Goal: Task Accomplishment & Management: Complete application form

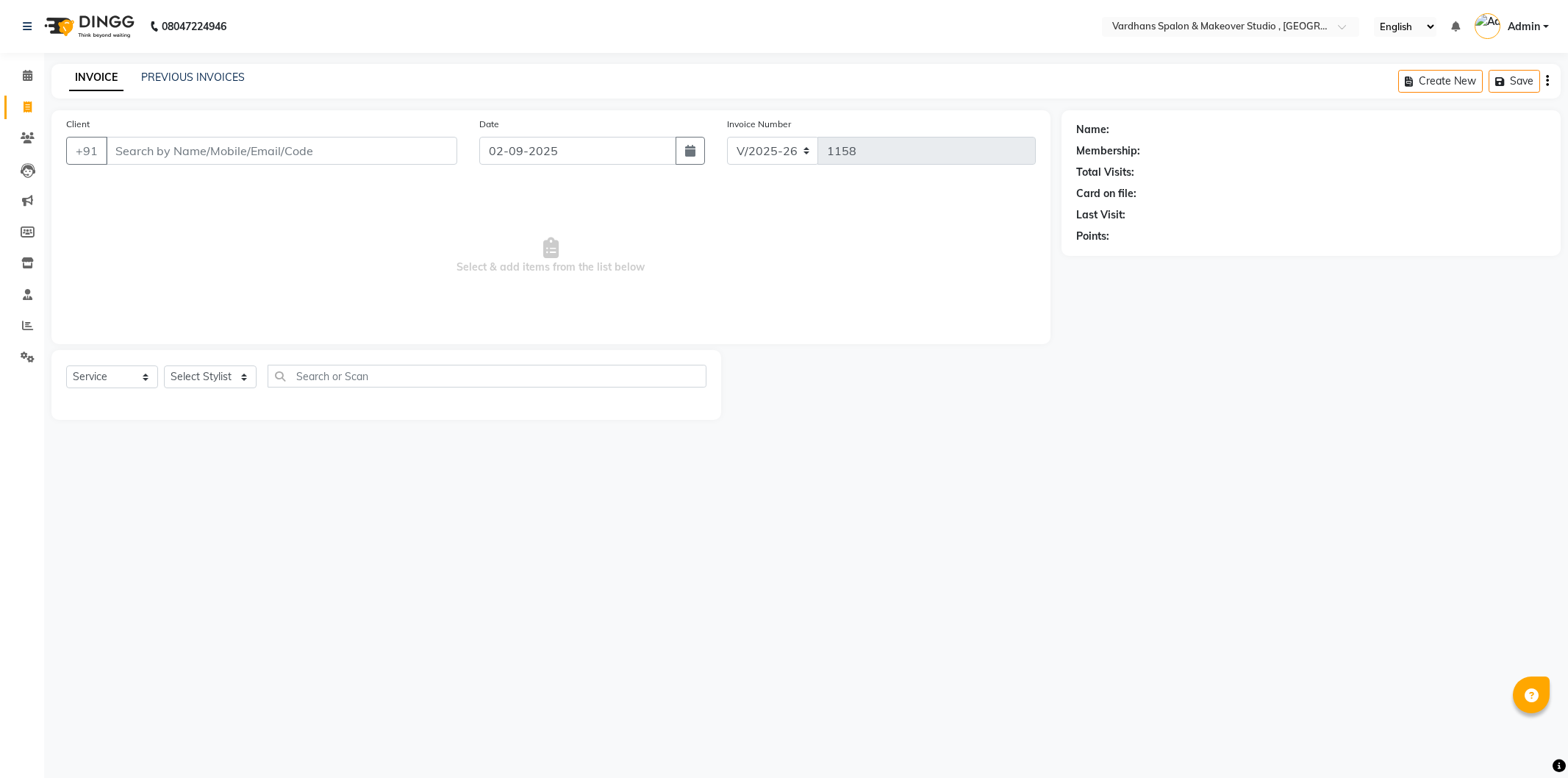
select select "6997"
select select "service"
click at [353, 158] on input "Client" at bounding box center [281, 150] width 351 height 28
type input "p"
type input "o"
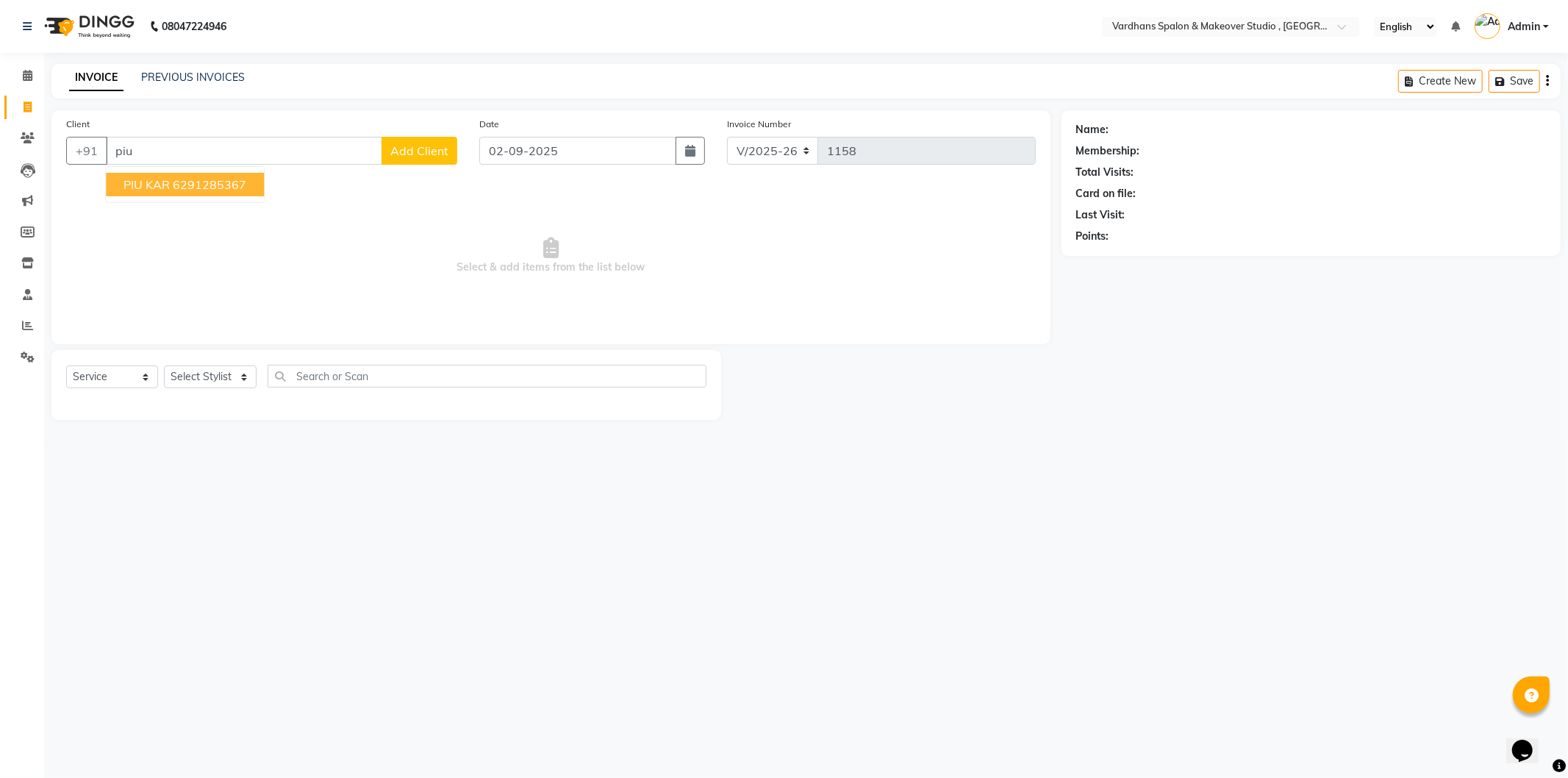
click at [217, 192] on button "PIU KAR 6291285367" at bounding box center [185, 185] width 158 height 24
type input "6291285367"
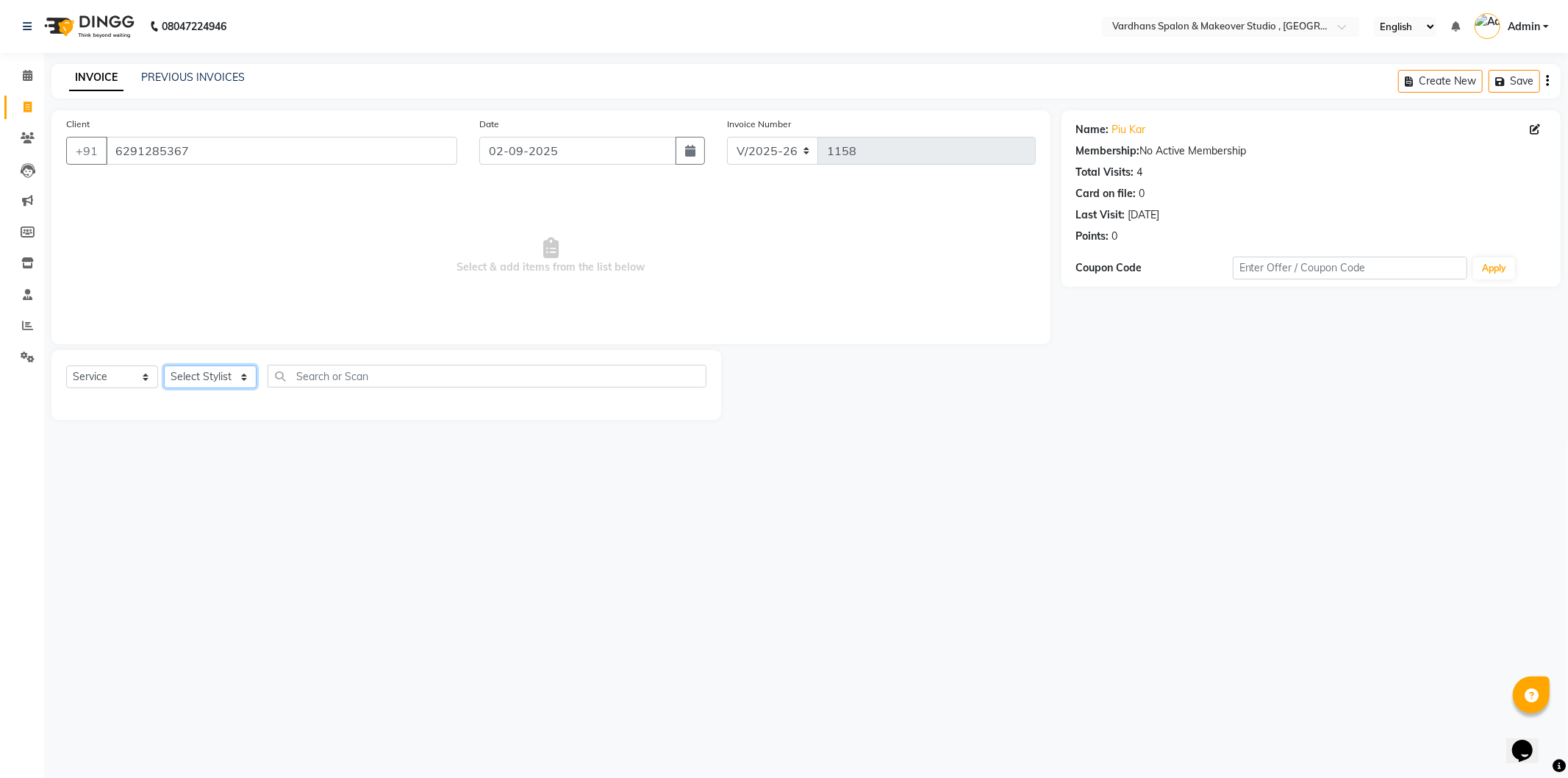
click at [218, 380] on select "Select Stylist [PERSON_NAME] [PERSON_NAME] [PERSON_NAME] PIYA [PERSON_NAME] [PE…" at bounding box center [210, 376] width 92 height 23
select select "57431"
click at [164, 366] on select "Select Stylist [PERSON_NAME] [PERSON_NAME] [PERSON_NAME] PIYA [PERSON_NAME] [PE…" at bounding box center [210, 376] width 92 height 23
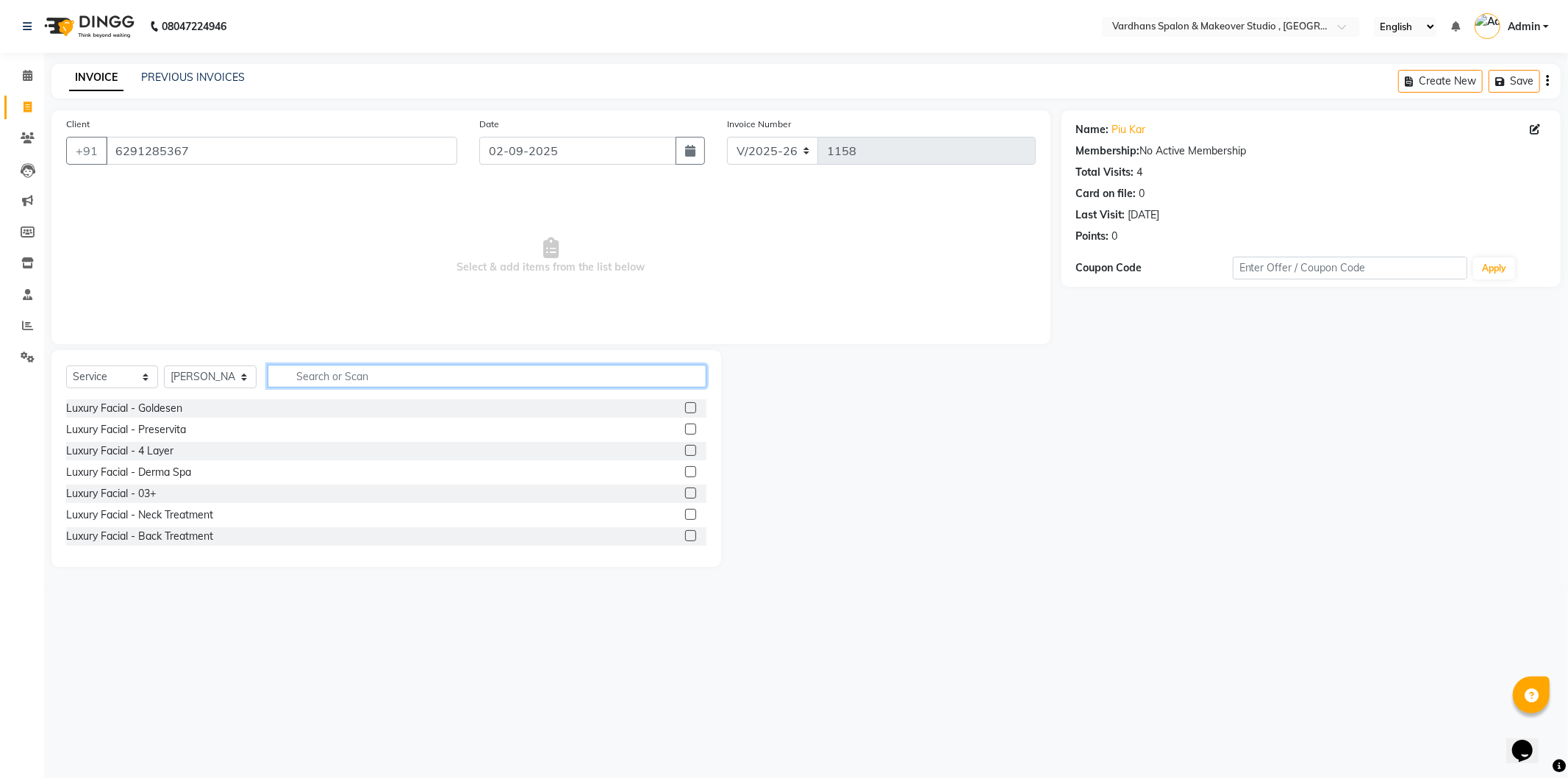
drag, startPoint x: 366, startPoint y: 382, endPoint x: 376, endPoint y: 378, distance: 10.8
click at [376, 378] on input "text" at bounding box center [487, 376] width 438 height 23
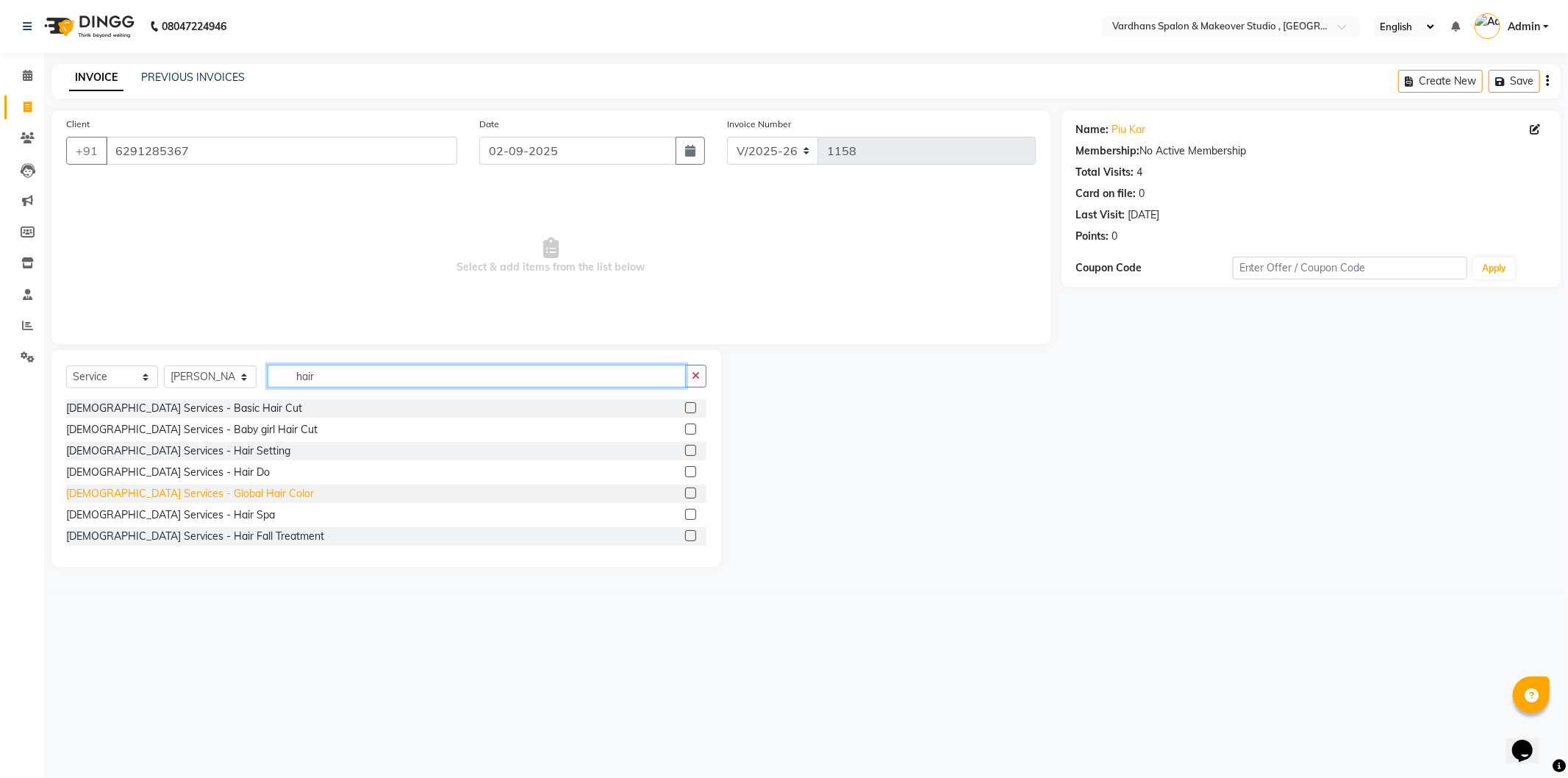
scroll to position [81, 0]
type input "hair"
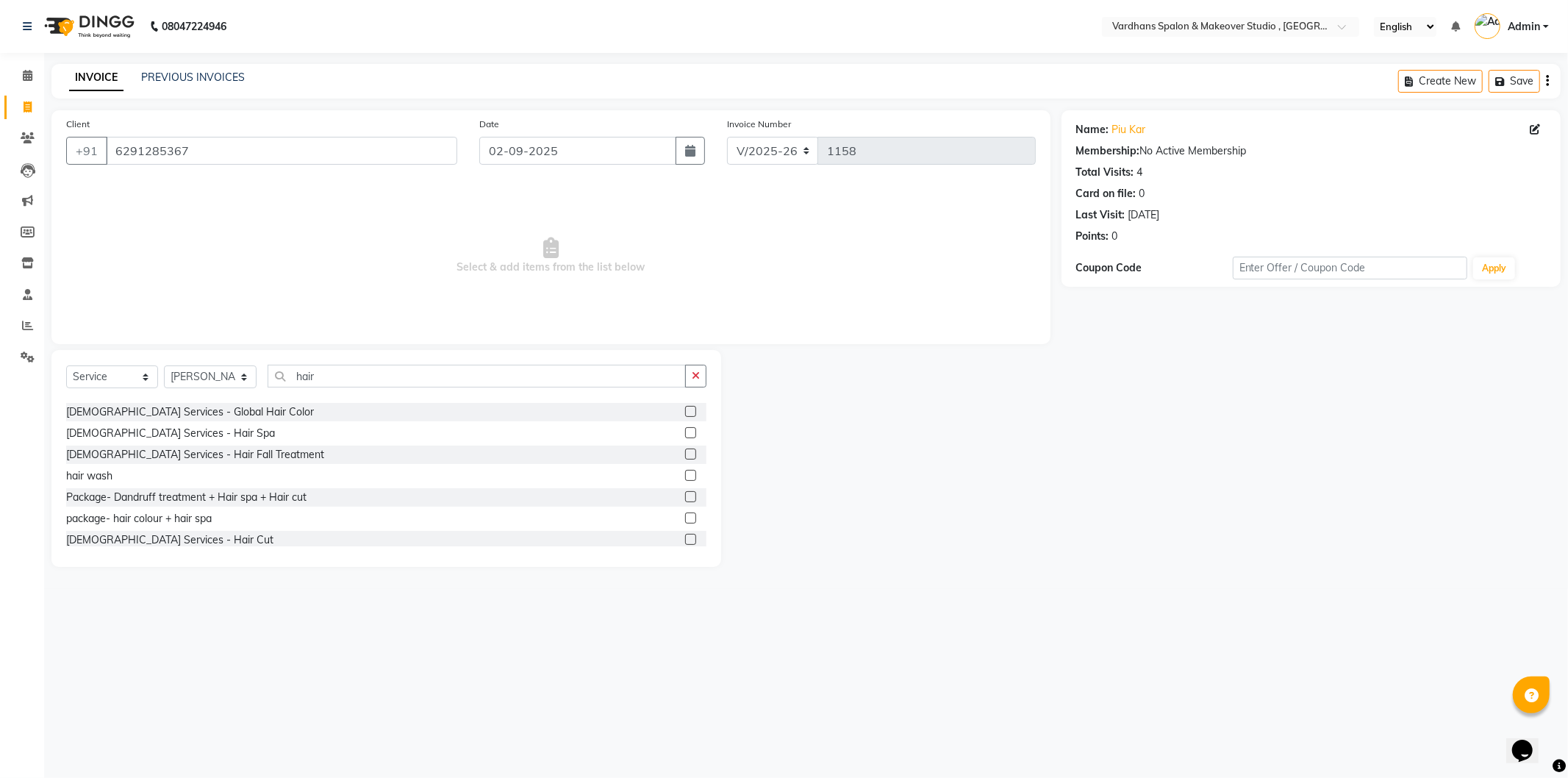
click at [685, 476] on label at bounding box center [690, 475] width 11 height 11
click at [685, 476] on input "checkbox" at bounding box center [690, 476] width 9 height 9
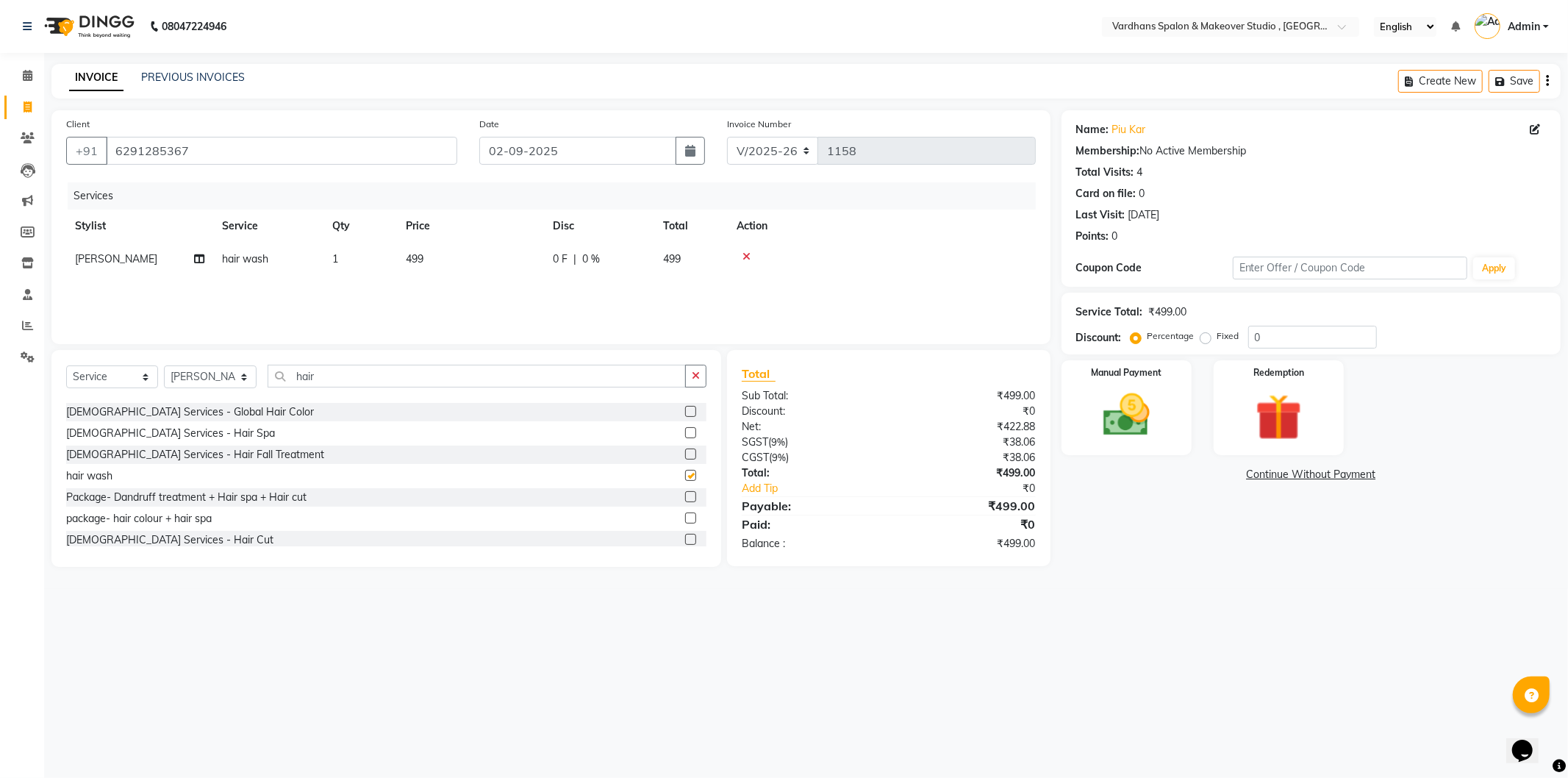
checkbox input "false"
drag, startPoint x: 410, startPoint y: 202, endPoint x: 437, endPoint y: 215, distance: 30.0
click at [412, 202] on div "Services" at bounding box center [558, 196] width 979 height 27
click at [461, 255] on td "499" at bounding box center [470, 259] width 147 height 33
select select "57431"
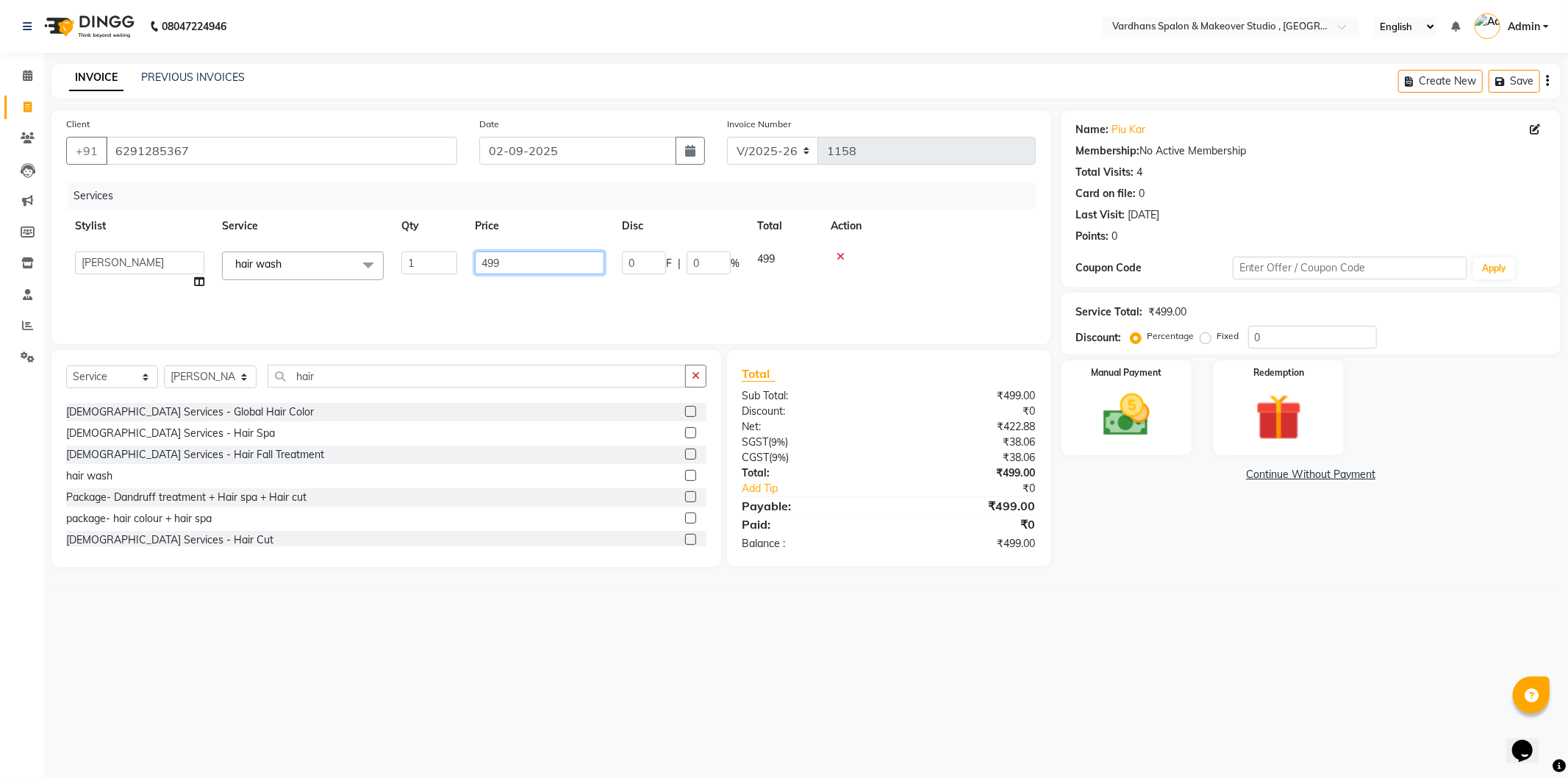
click at [501, 260] on input "499" at bounding box center [539, 262] width 129 height 23
type input "4"
type input "300"
click at [1115, 441] on img at bounding box center [1126, 415] width 79 height 56
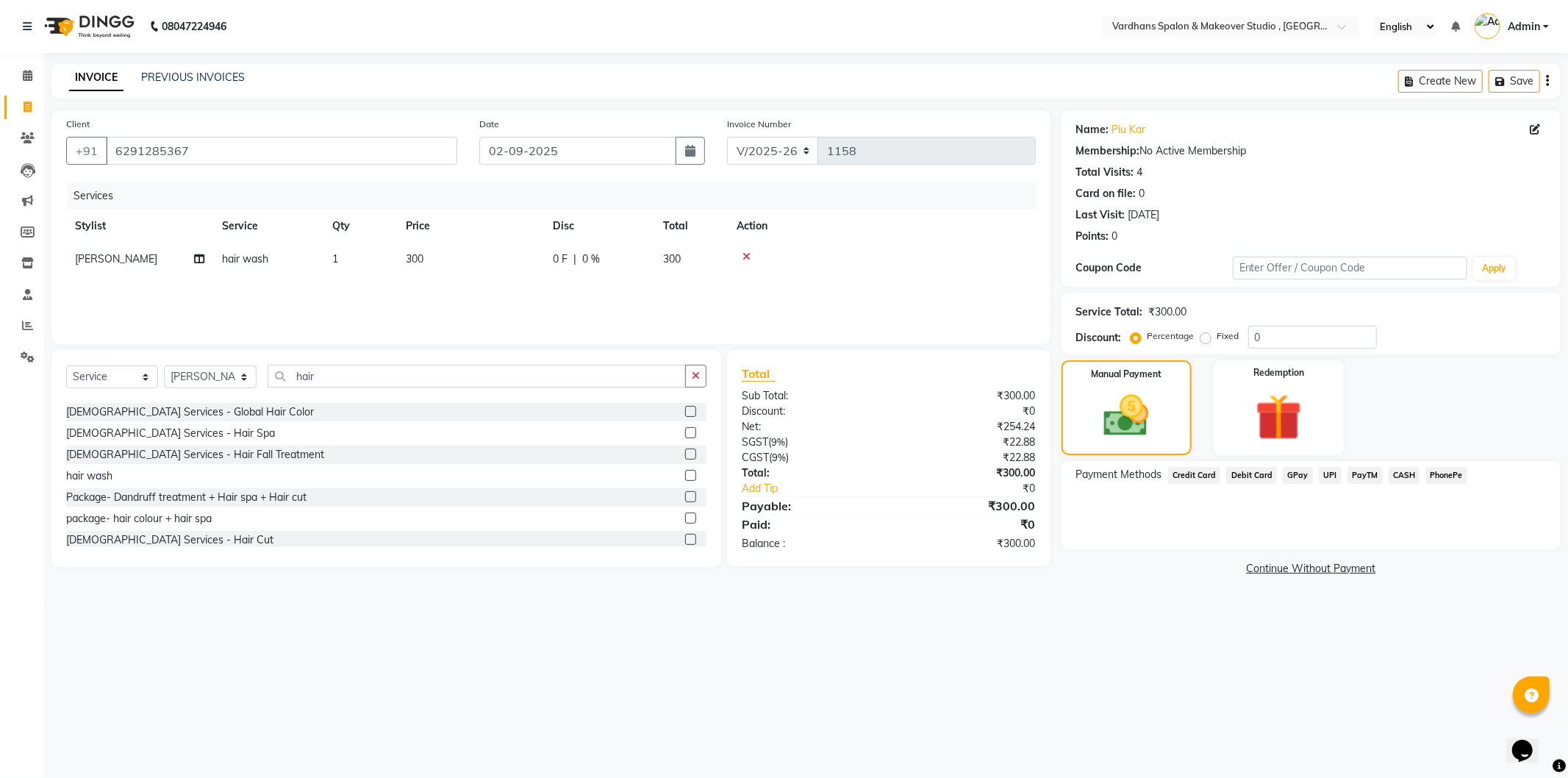
click at [1329, 473] on span "UPI" at bounding box center [1329, 476] width 23 height 17
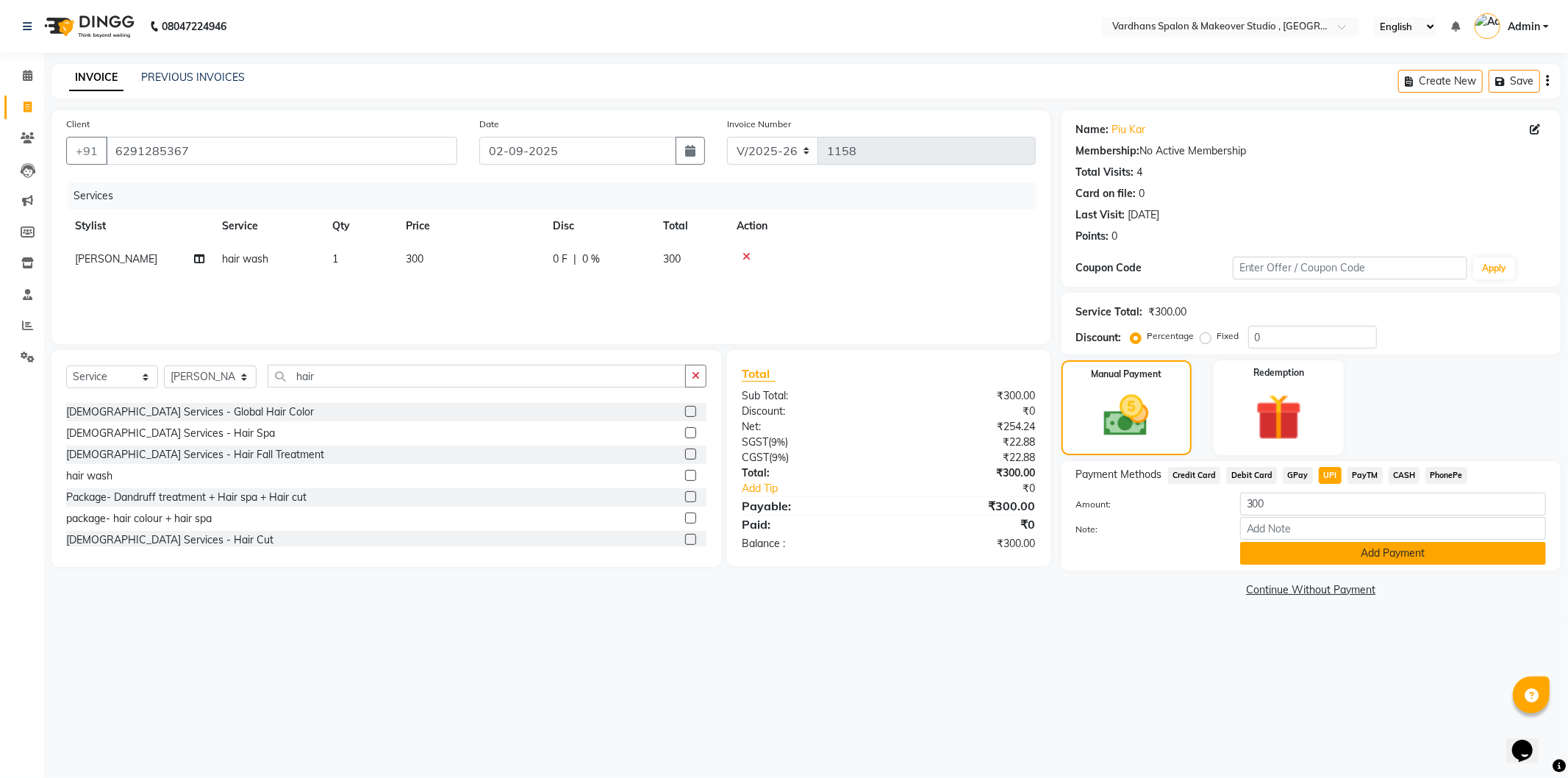
click at [1354, 560] on button "Add Payment" at bounding box center [1392, 553] width 306 height 23
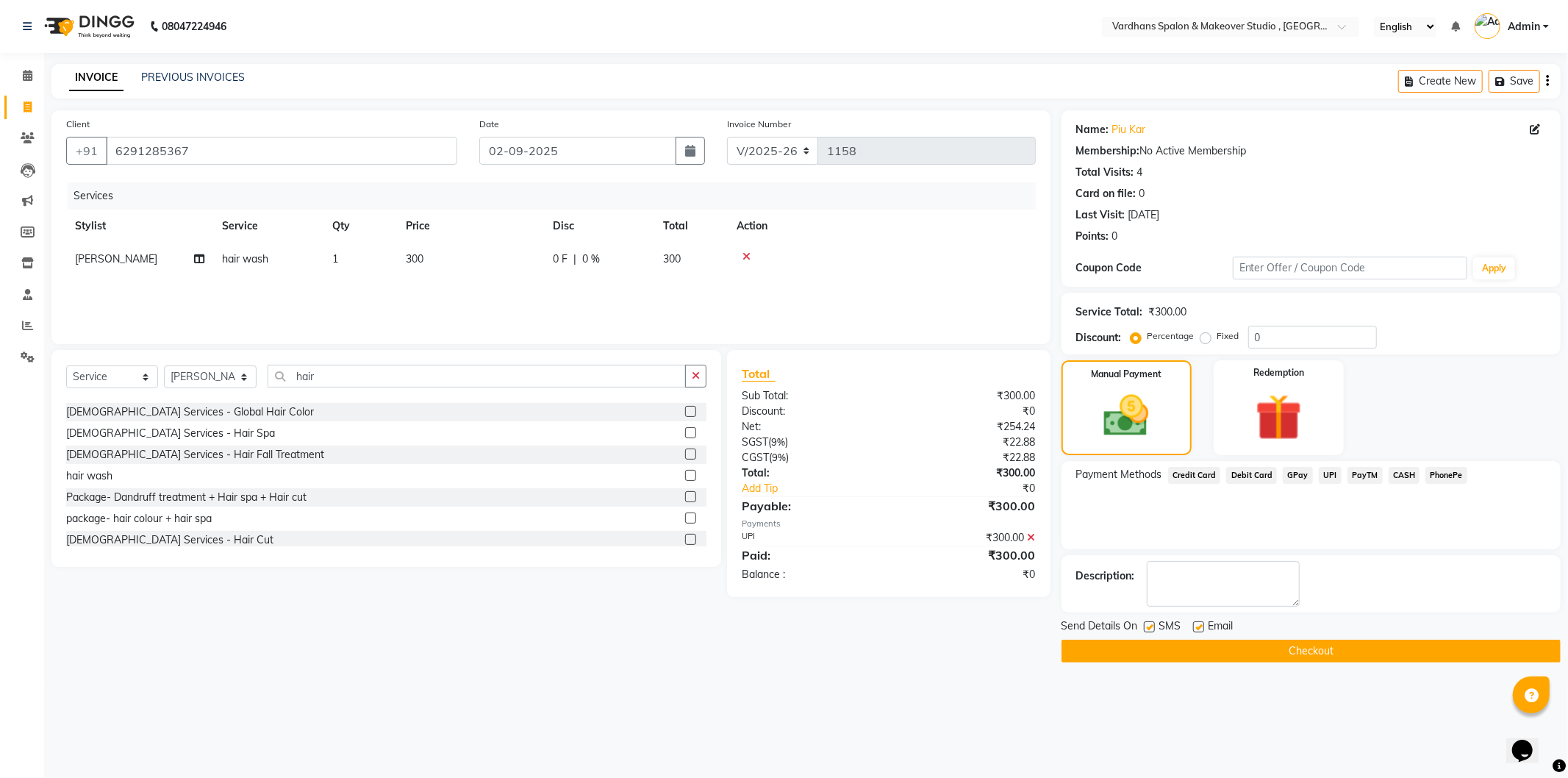
click at [1392, 645] on button "Checkout" at bounding box center [1311, 650] width 499 height 23
